Goal: Navigation & Orientation: Find specific page/section

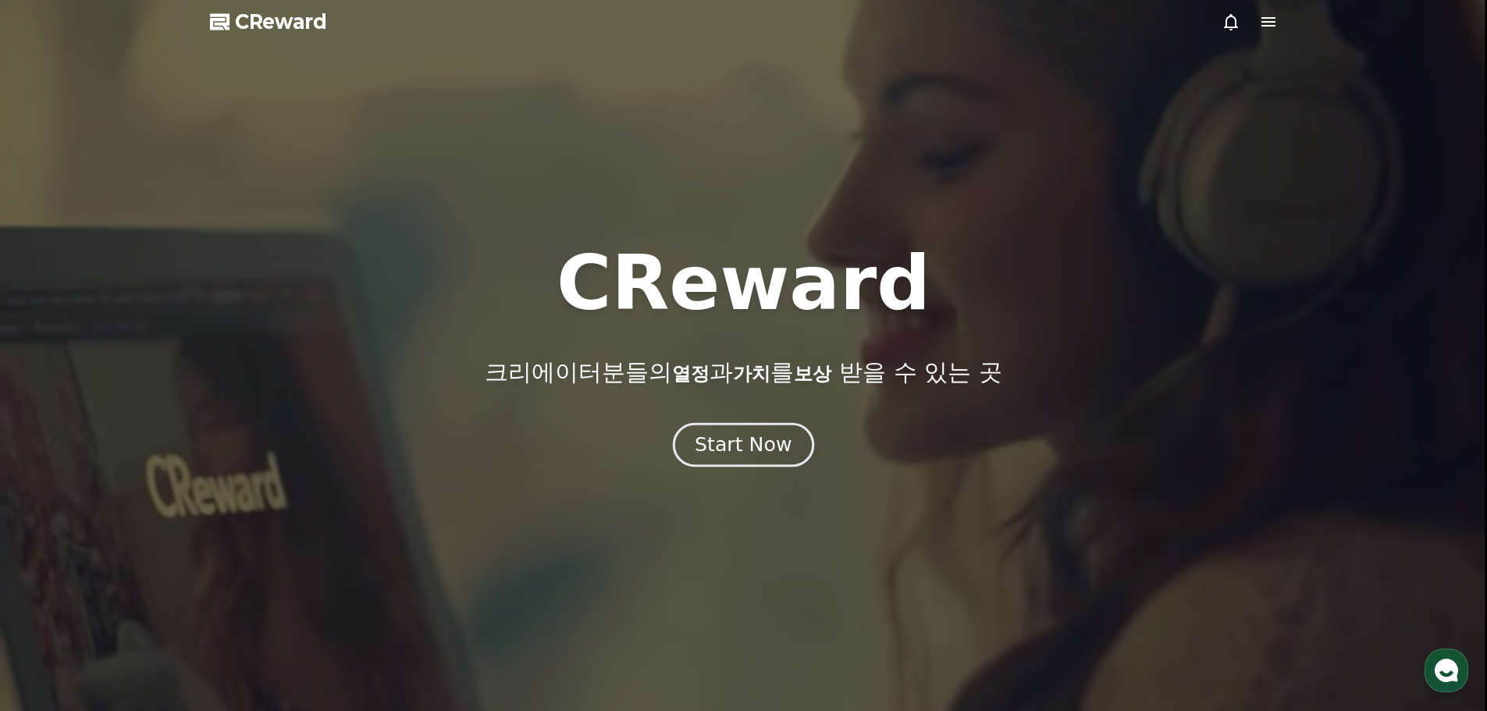
click at [757, 440] on div "Start Now" at bounding box center [743, 445] width 97 height 27
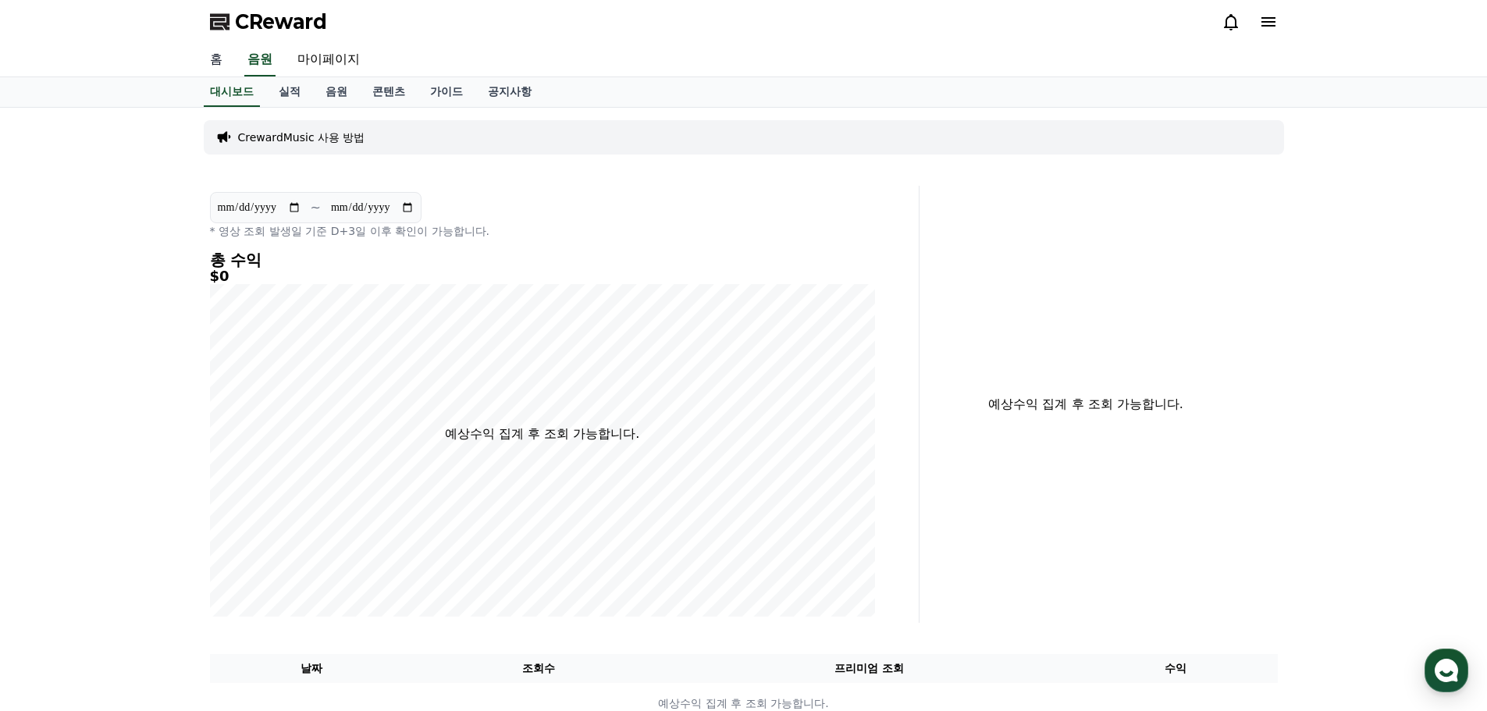
click at [212, 58] on link "홈" at bounding box center [216, 60] width 37 height 33
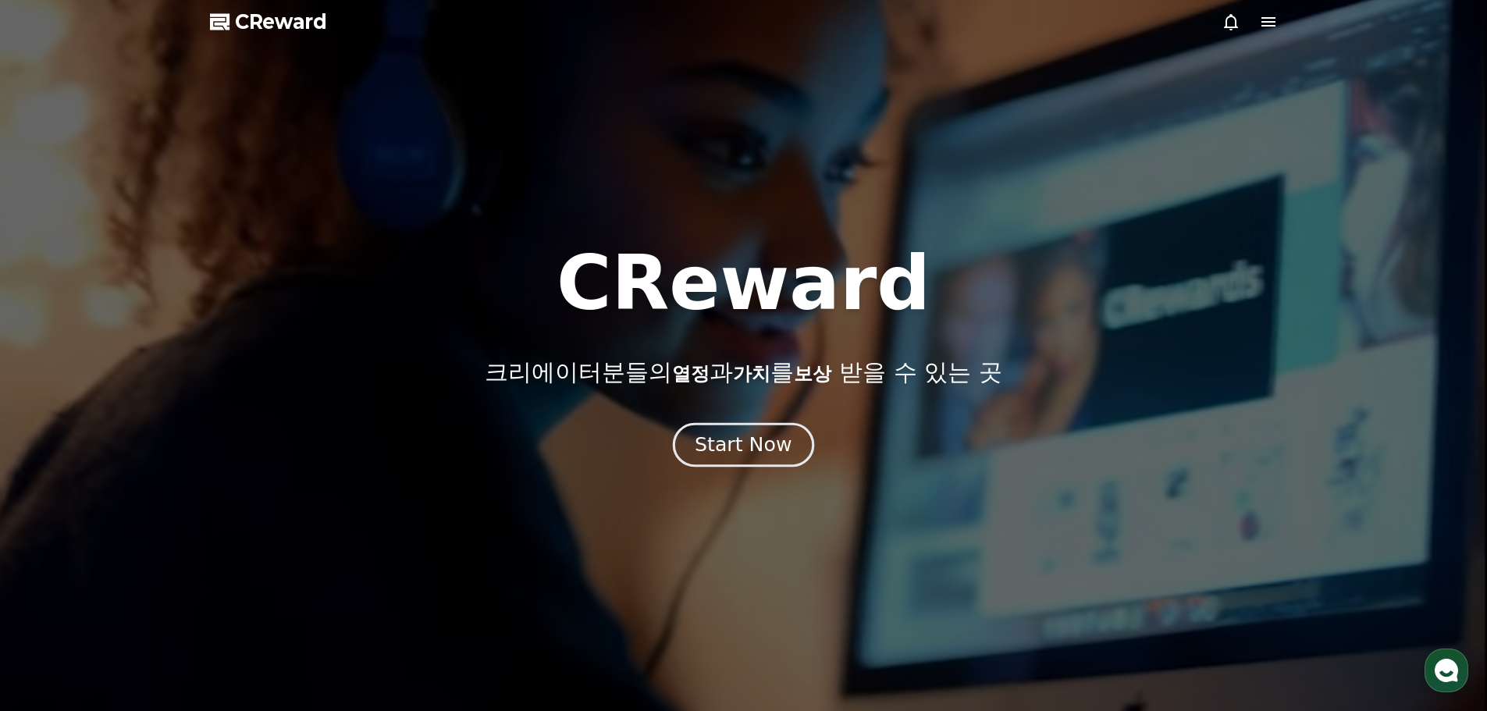
click at [738, 439] on div "Start Now" at bounding box center [743, 445] width 97 height 27
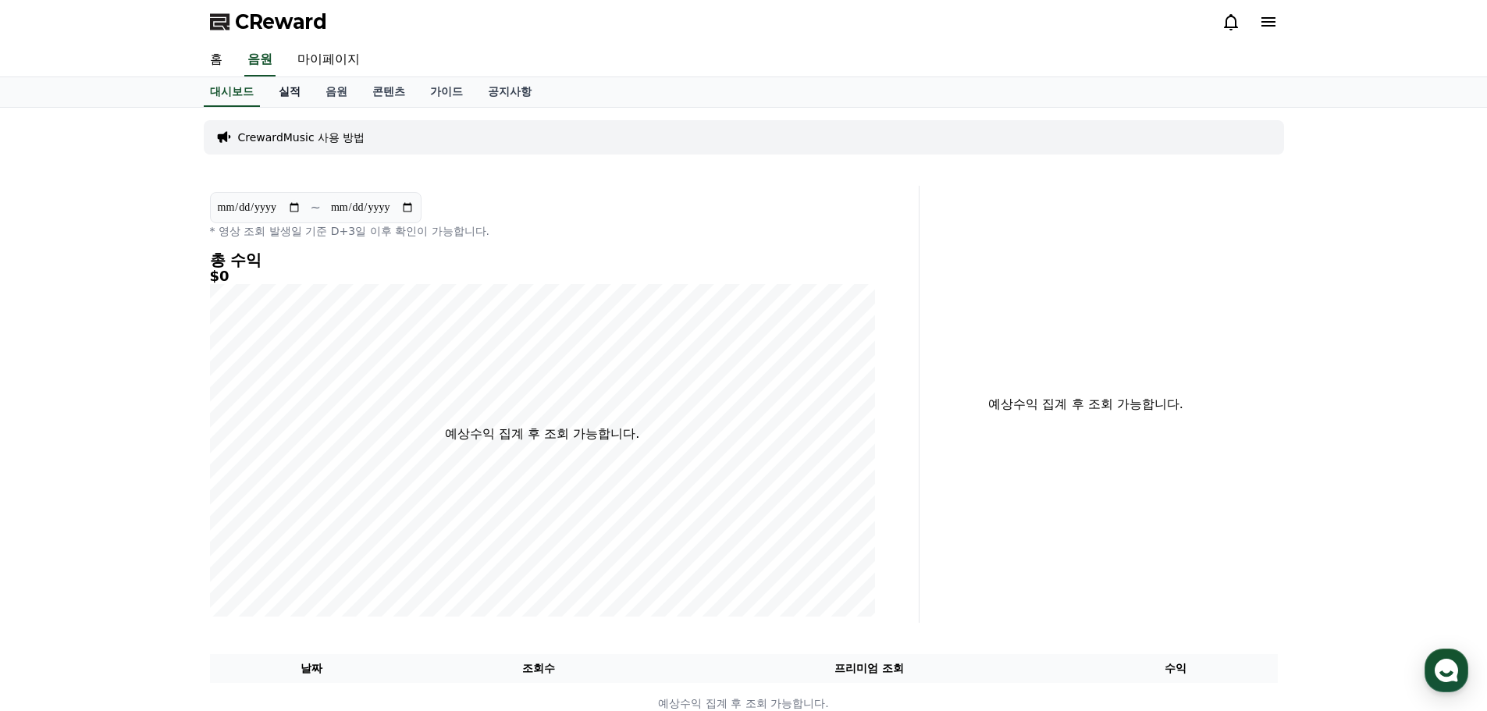
click at [301, 88] on link "실적" at bounding box center [289, 92] width 47 height 30
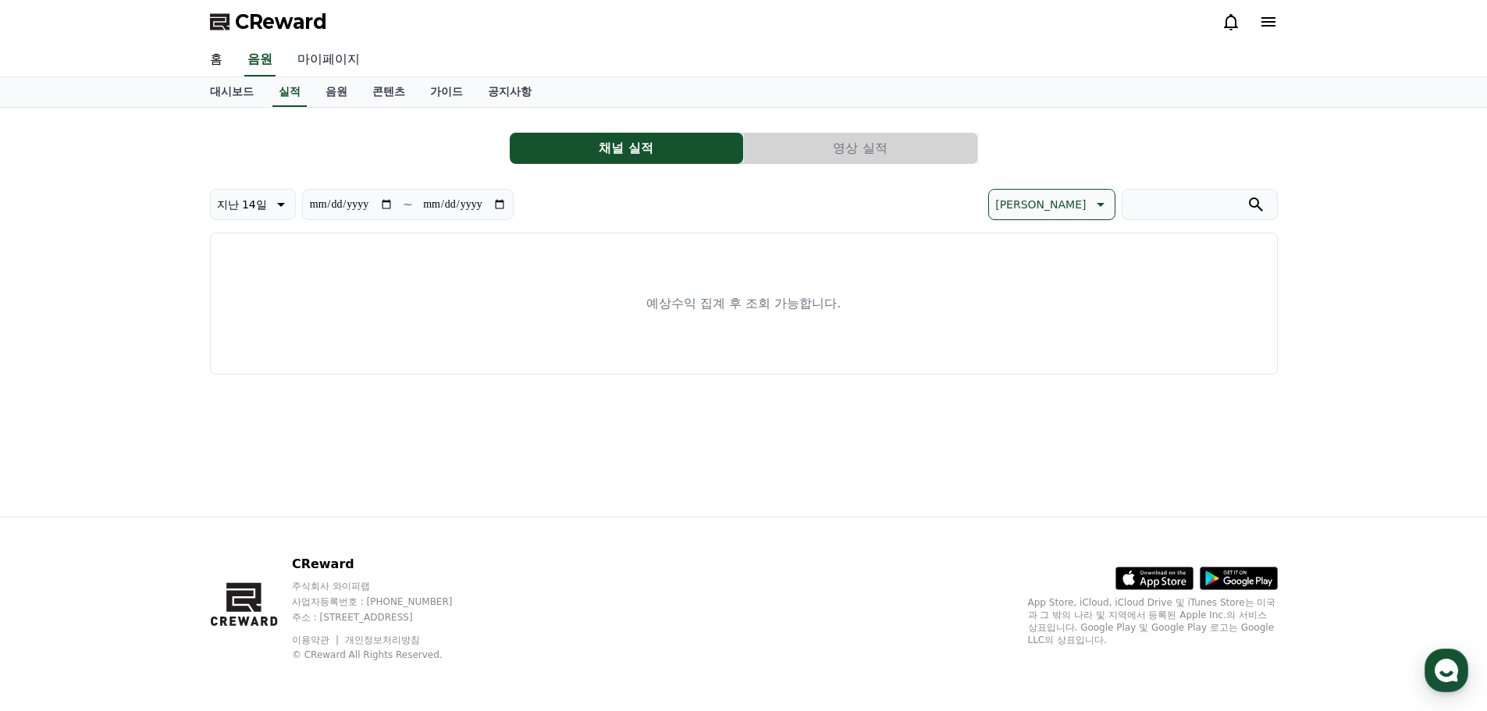
click at [327, 55] on link "마이페이지" at bounding box center [328, 60] width 87 height 33
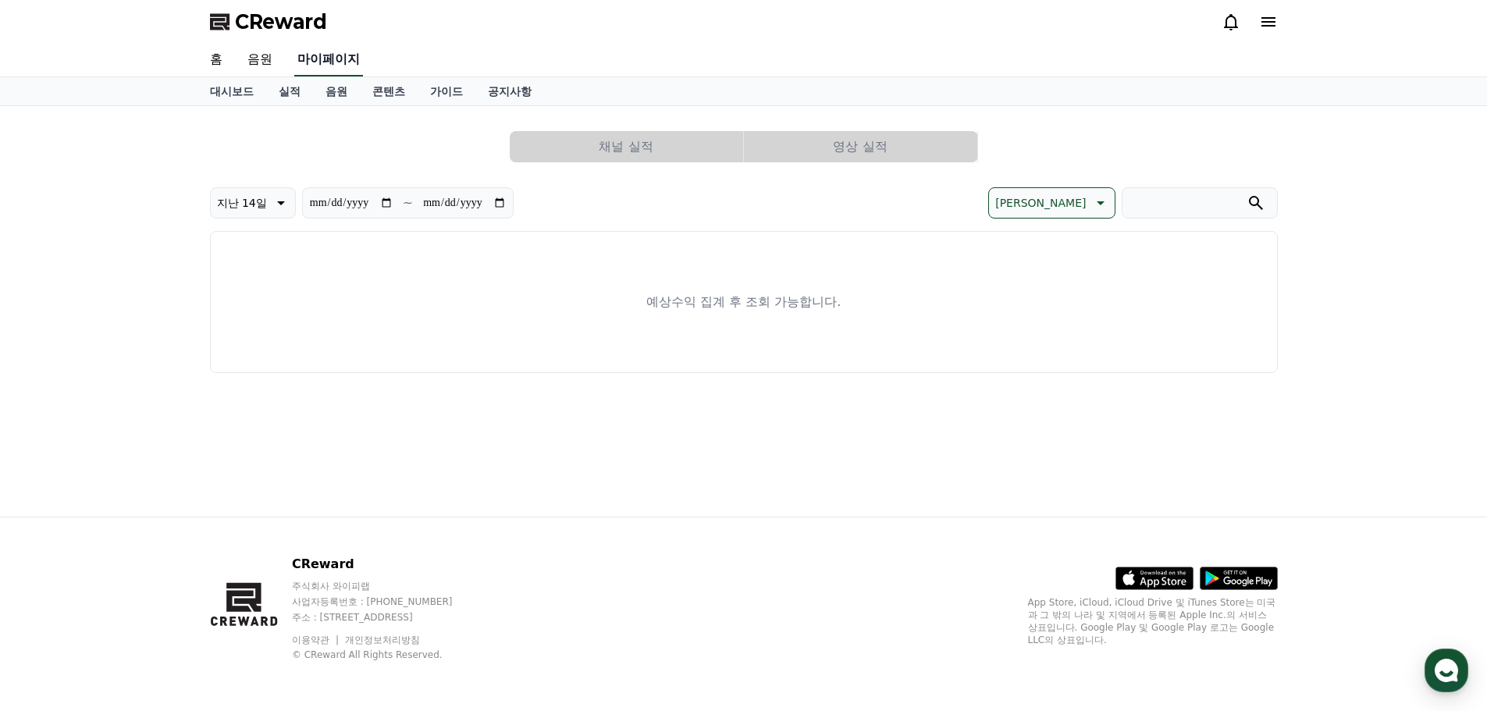
select select "**********"
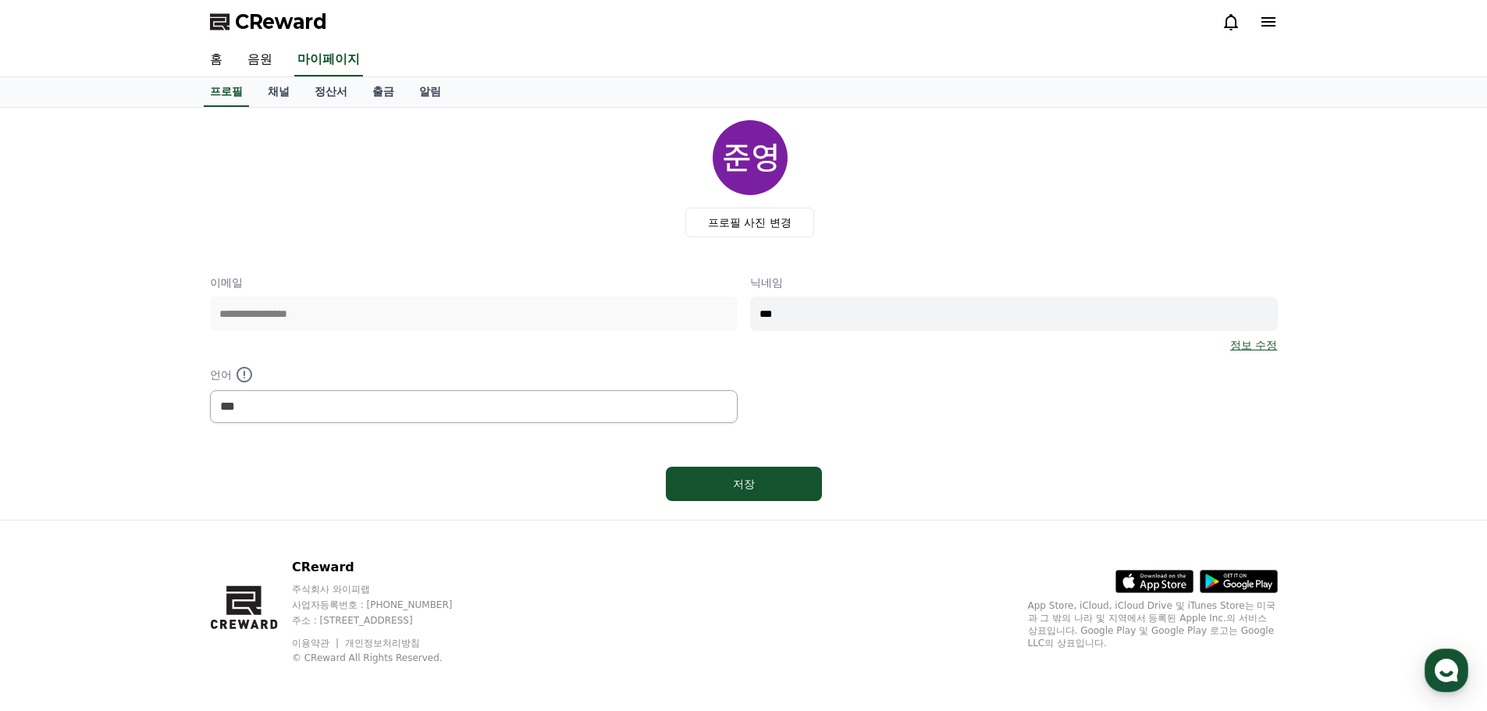
scroll to position [3, 0]
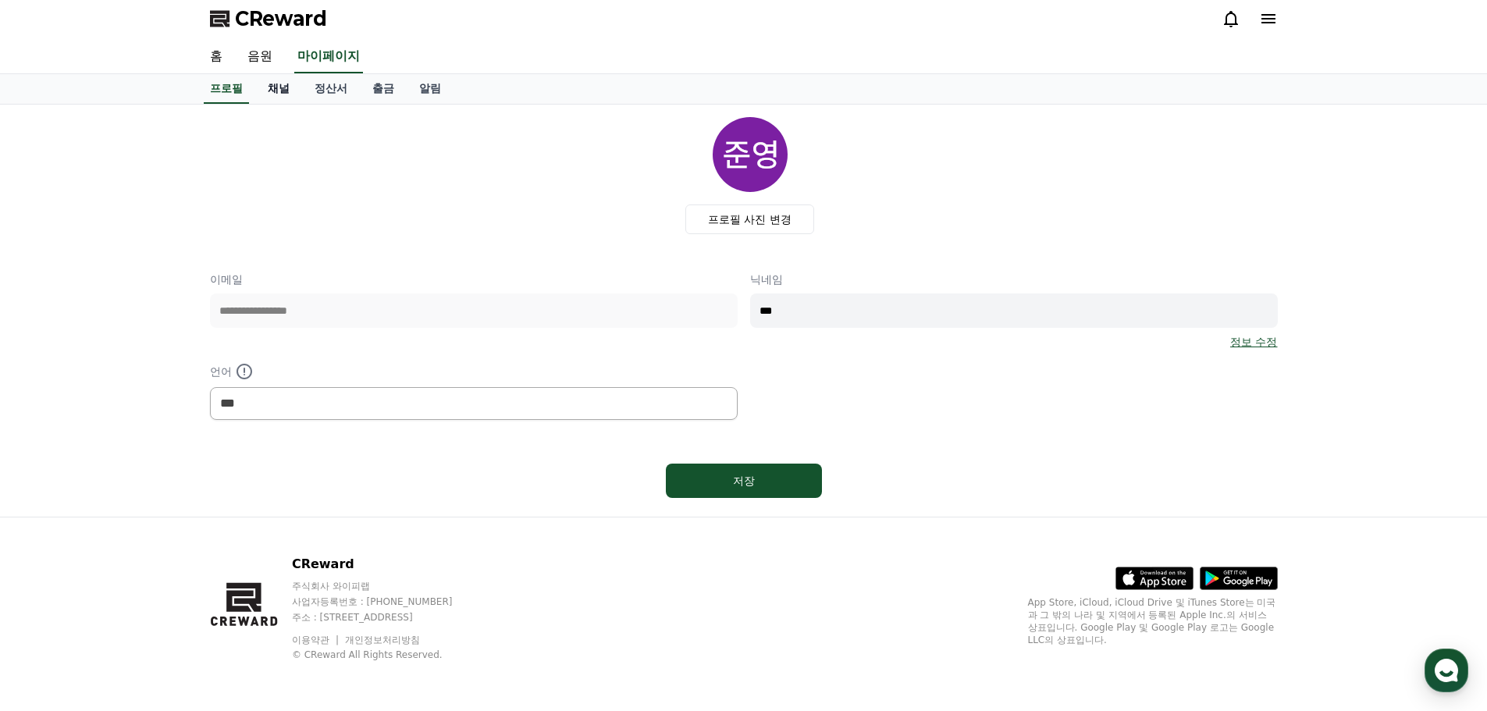
click at [275, 85] on link "채널" at bounding box center [278, 89] width 47 height 30
